Goal: Task Accomplishment & Management: Complete application form

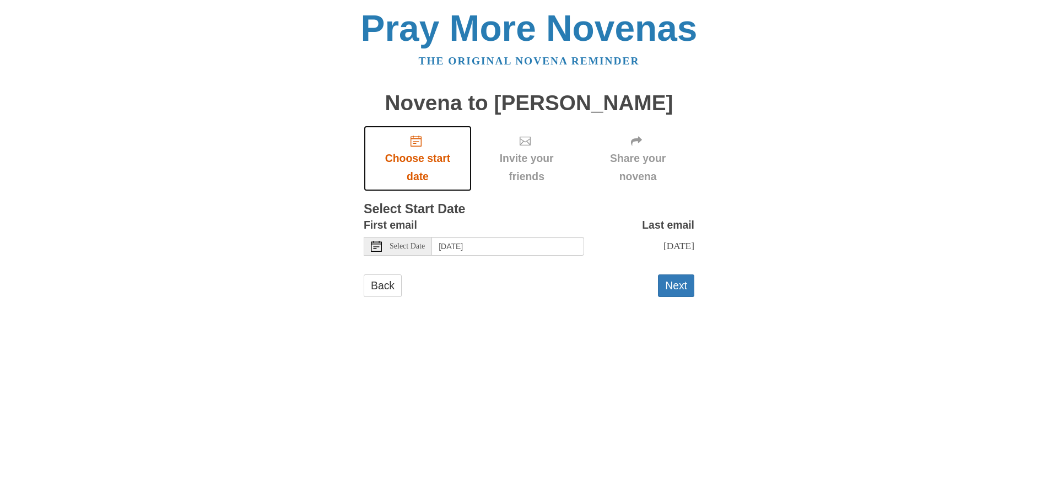
click at [412, 170] on span "Choose start date" at bounding box center [418, 167] width 86 height 36
click at [682, 294] on button "Next" at bounding box center [676, 285] width 36 height 23
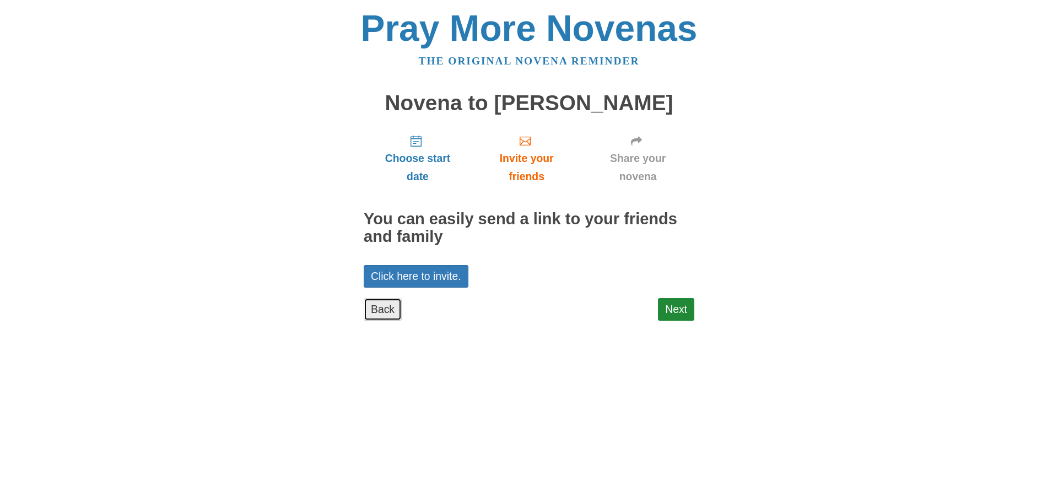
click at [380, 310] on link "Back" at bounding box center [383, 309] width 38 height 23
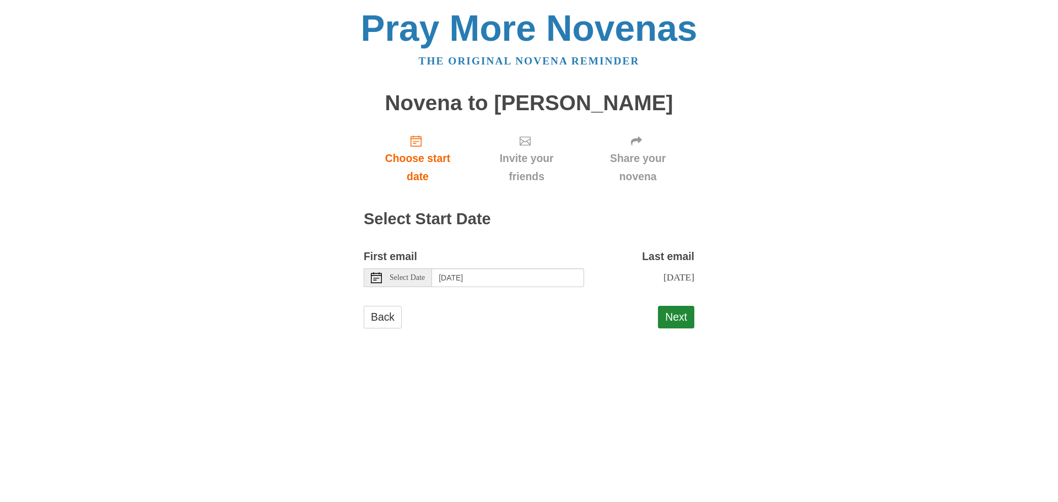
click at [377, 277] on icon at bounding box center [376, 277] width 11 height 11
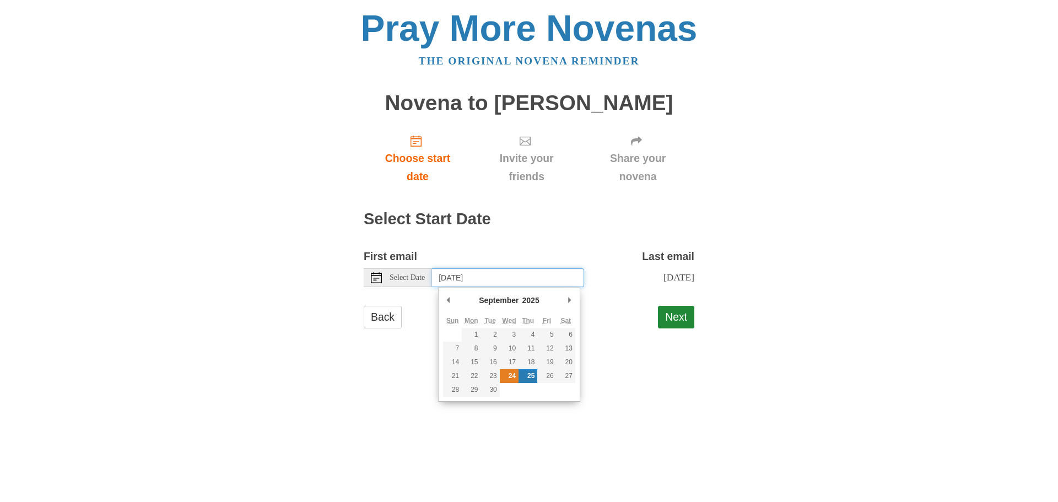
type input "[DATE]"
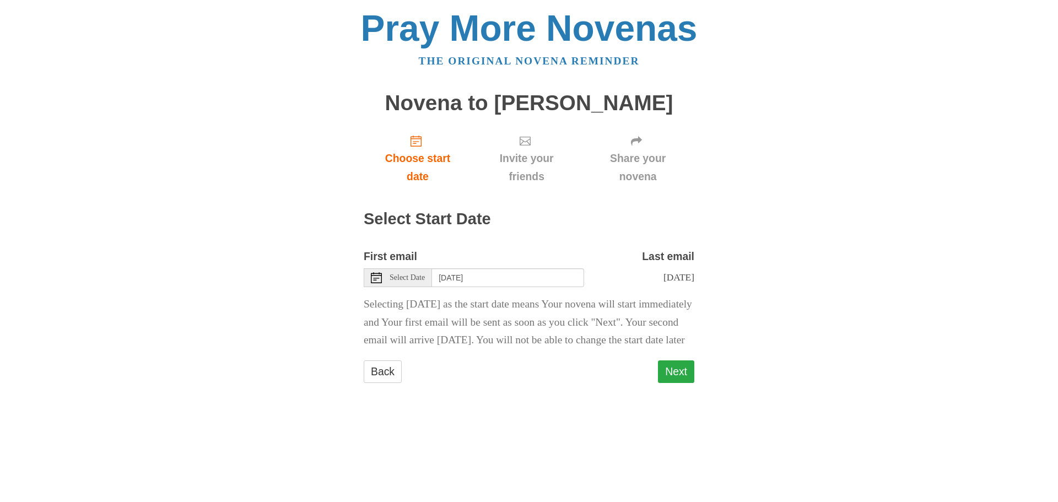
click at [685, 383] on button "Next" at bounding box center [676, 371] width 36 height 23
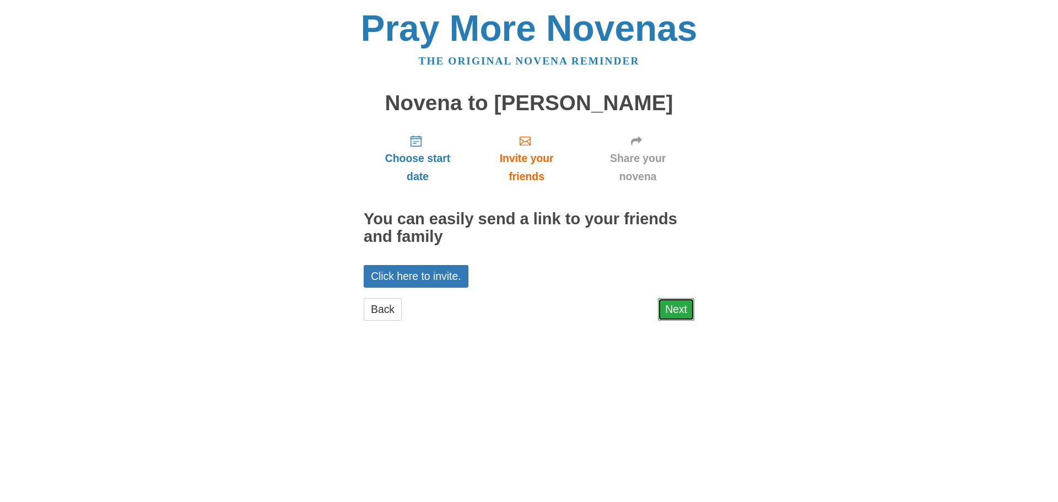
click at [677, 315] on link "Next" at bounding box center [676, 309] width 36 height 23
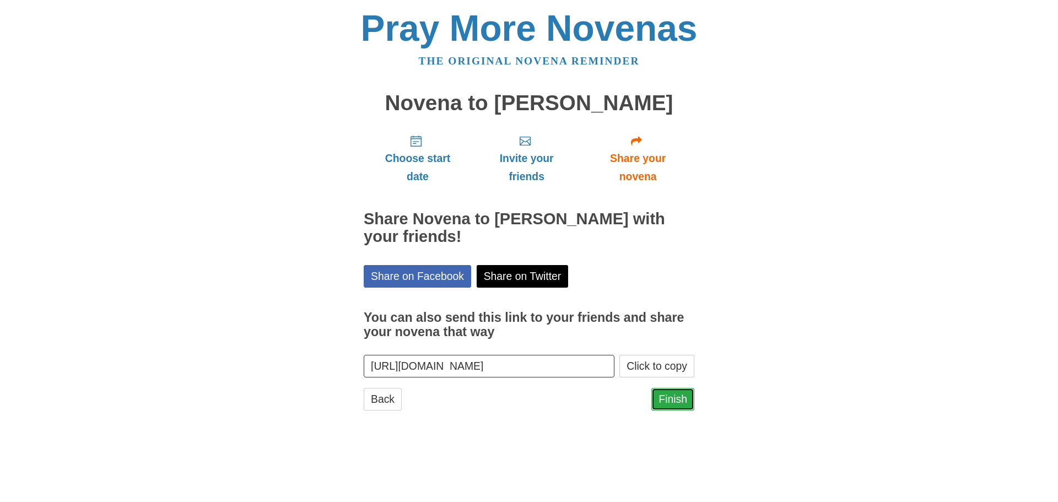
click at [673, 399] on link "Finish" at bounding box center [672, 399] width 43 height 23
